Goal: Navigation & Orientation: Understand site structure

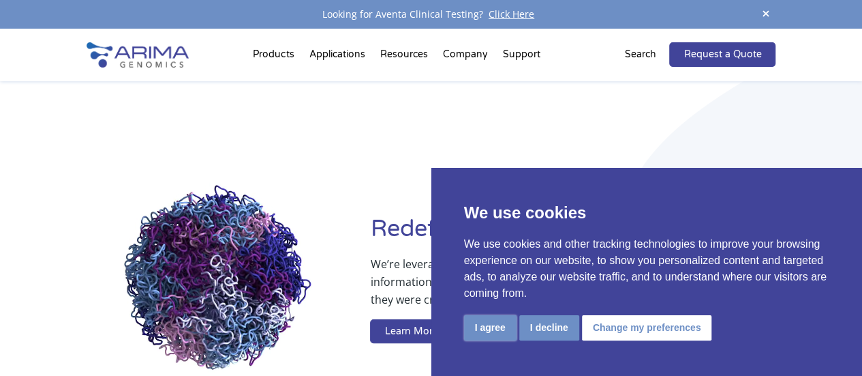
click at [497, 326] on button "I agree" at bounding box center [490, 327] width 52 height 25
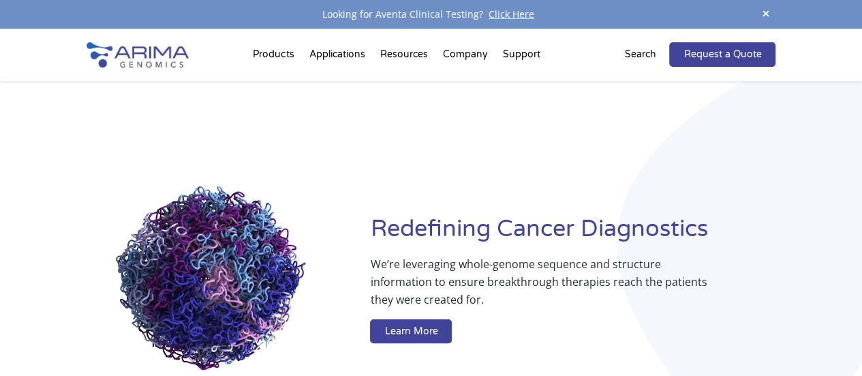
click at [470, 107] on link "About + Team" at bounding box center [517, 106] width 136 height 27
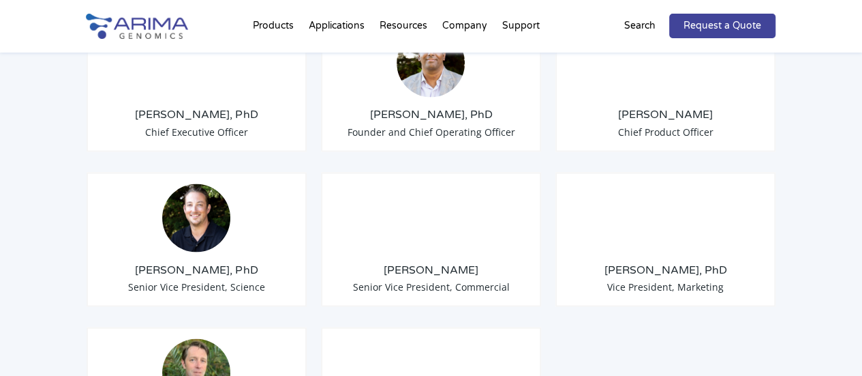
scroll to position [1055, 0]
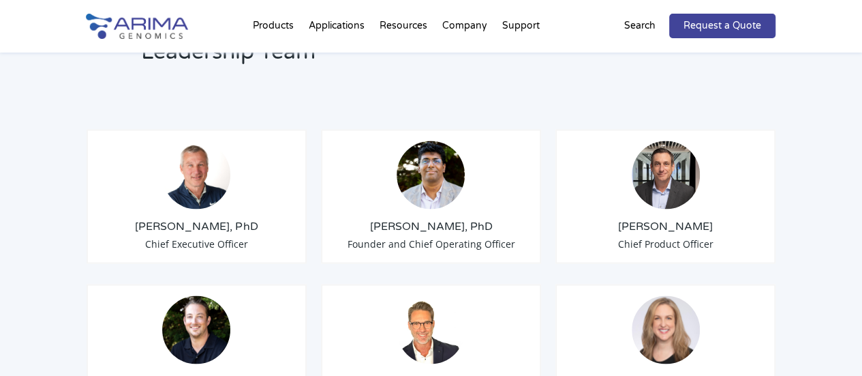
click at [150, 25] on img at bounding box center [137, 26] width 102 height 25
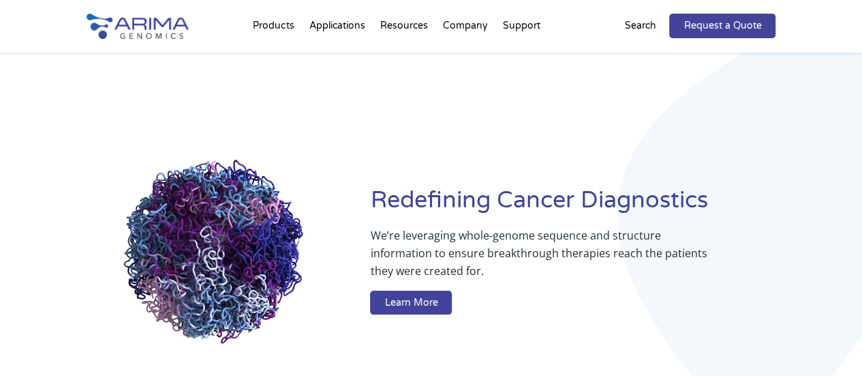
click at [267, 104] on link "Aventa FusionPlus" at bounding box center [282, 111] width 88 height 46
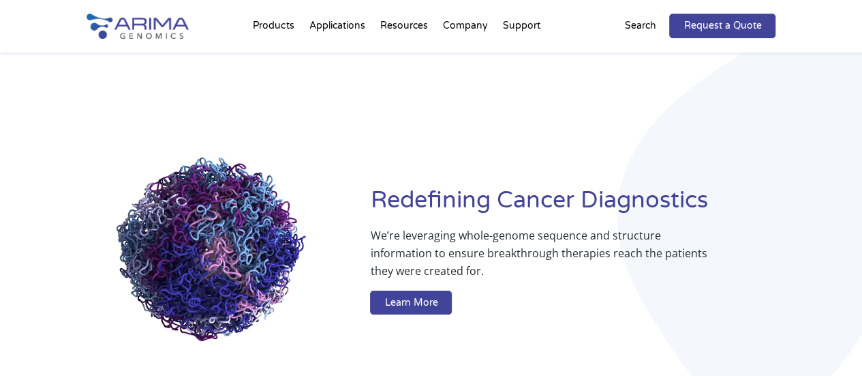
click at [273, 157] on link "Aventa Lymphoma" at bounding box center [282, 157] width 88 height 46
